Goal: Task Accomplishment & Management: Use online tool/utility

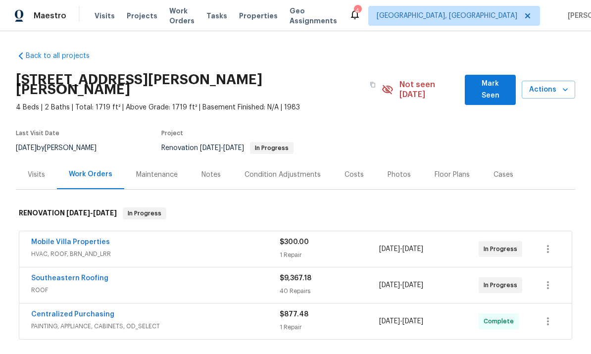
click at [35, 275] on link "Southeastern Roofing" at bounding box center [69, 278] width 77 height 7
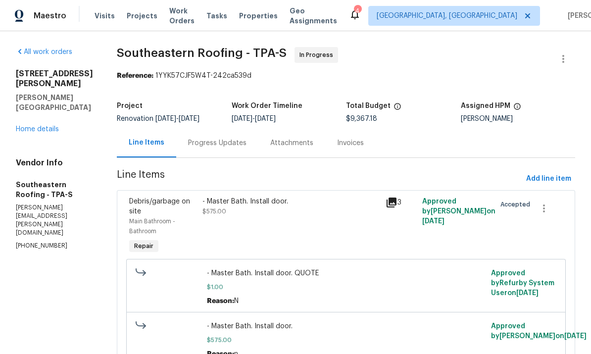
click at [34, 133] on link "Home details" at bounding box center [37, 129] width 43 height 7
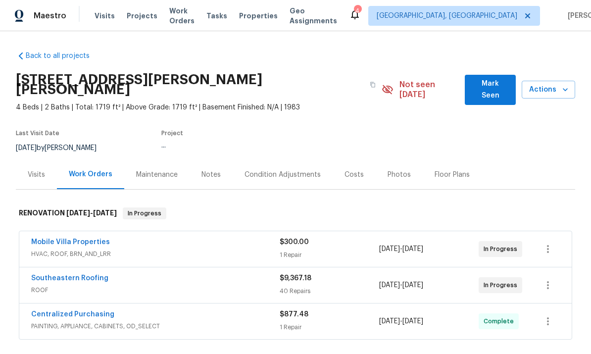
click at [40, 275] on link "Southeastern Roofing" at bounding box center [69, 278] width 77 height 7
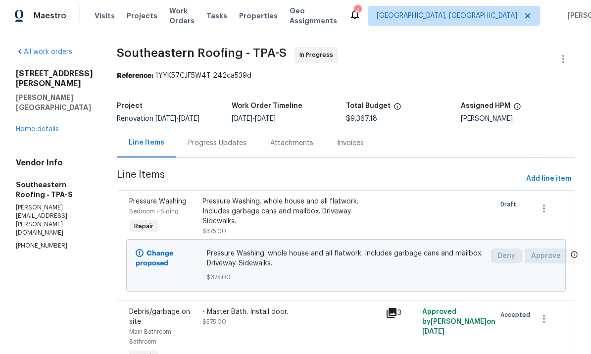
click at [32, 133] on link "Home details" at bounding box center [37, 129] width 43 height 7
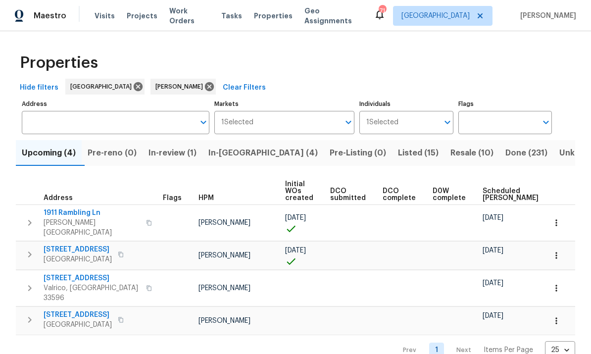
click at [444, 163] on button "Resale (10)" at bounding box center [471, 153] width 55 height 26
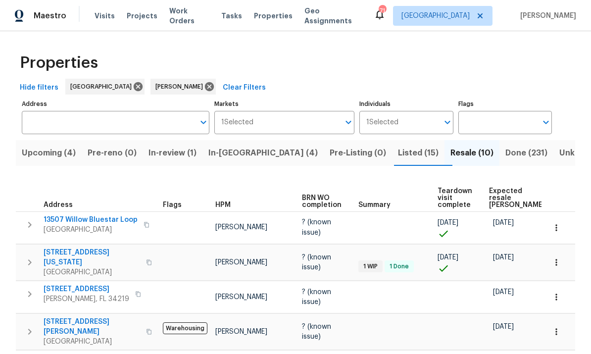
click at [392, 144] on button "Listed (15)" at bounding box center [418, 153] width 52 height 26
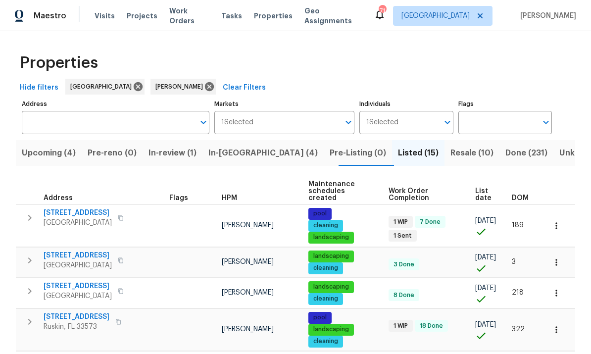
click at [78, 208] on span "[STREET_ADDRESS]" at bounding box center [78, 213] width 68 height 10
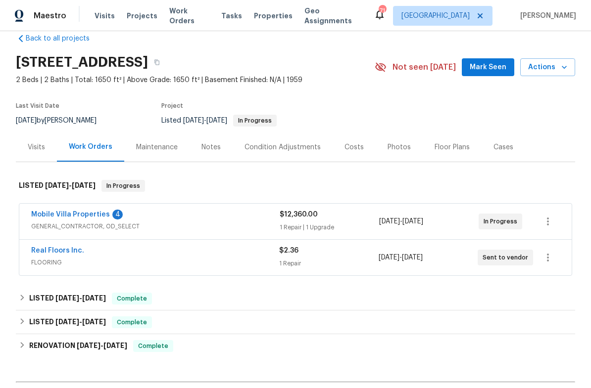
scroll to position [9, 0]
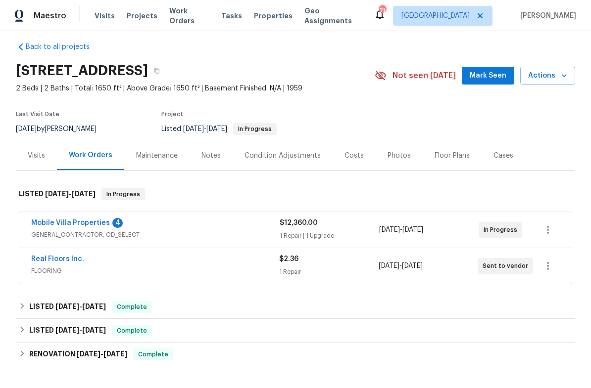
click at [164, 151] on div "Maintenance" at bounding box center [157, 156] width 42 height 10
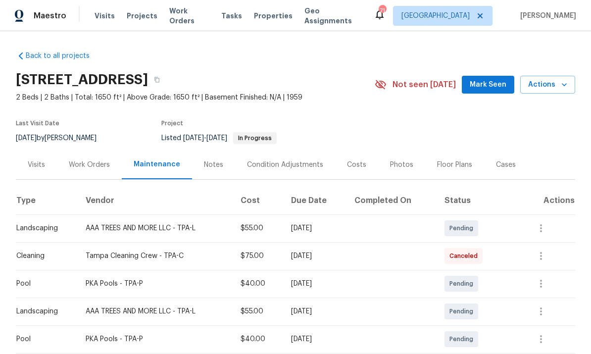
click at [562, 80] on icon "button" at bounding box center [564, 85] width 10 height 10
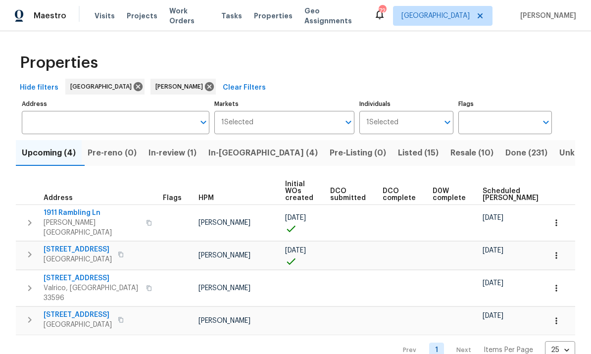
click at [392, 146] on button "Listed (15)" at bounding box center [418, 153] width 52 height 26
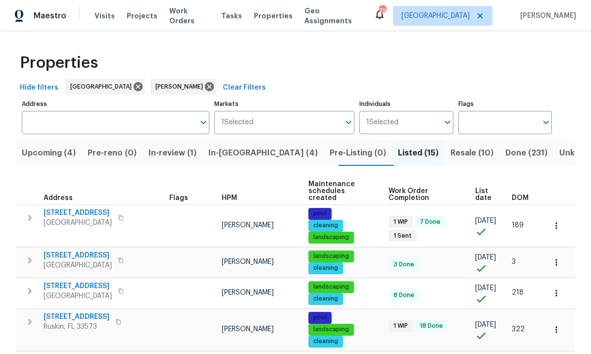
click at [553, 221] on icon "button" at bounding box center [556, 226] width 10 height 10
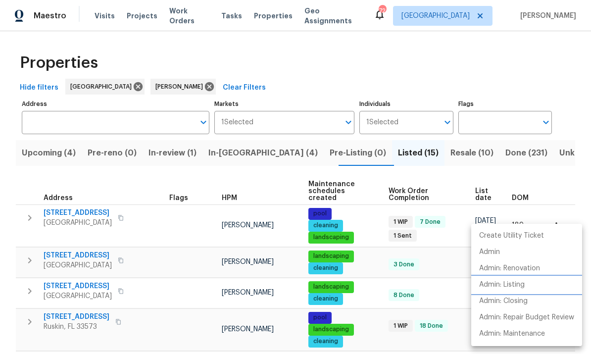
click at [520, 284] on p "Admin: Listing" at bounding box center [502, 285] width 46 height 10
